Goal: Task Accomplishment & Management: Manage account settings

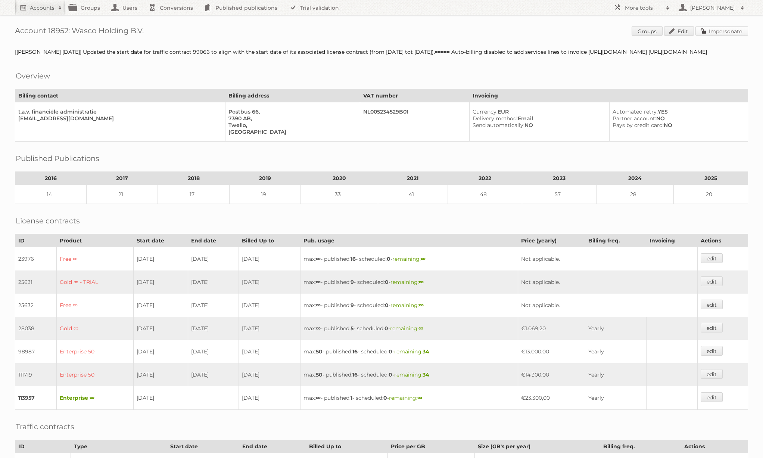
click at [711, 34] on link "Impersonate" at bounding box center [722, 31] width 53 height 10
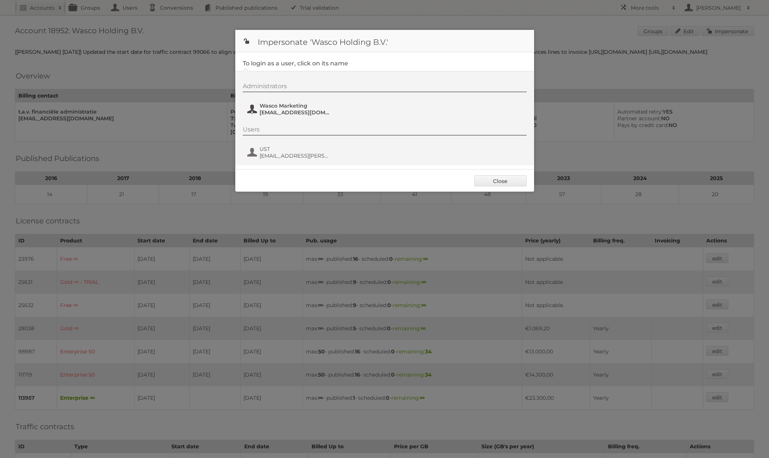
click at [294, 109] on span "[EMAIL_ADDRESS][DOMAIN_NAME]" at bounding box center [296, 112] width 72 height 7
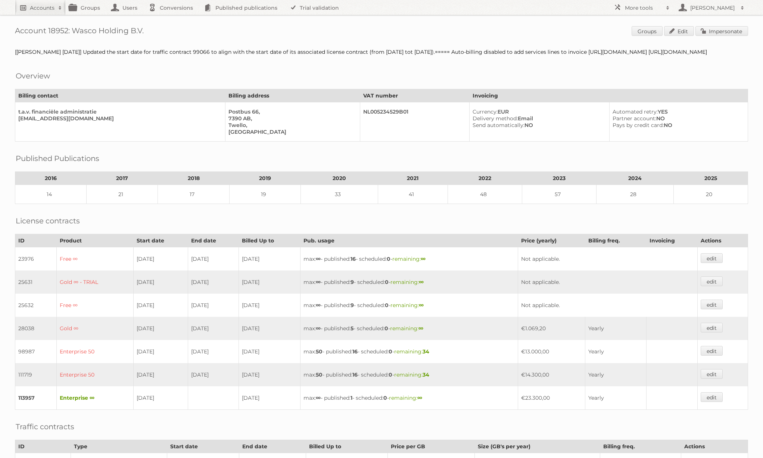
click at [37, 12] on link "Accounts" at bounding box center [40, 7] width 51 height 15
type input"] "limbov"
click at [172, 19] on input "Search" at bounding box center [177, 24] width 11 height 11
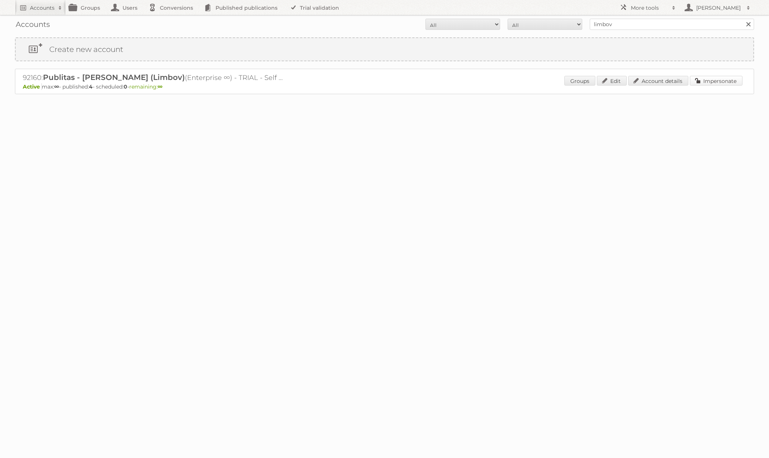
click at [709, 81] on link "Impersonate" at bounding box center [716, 81] width 53 height 10
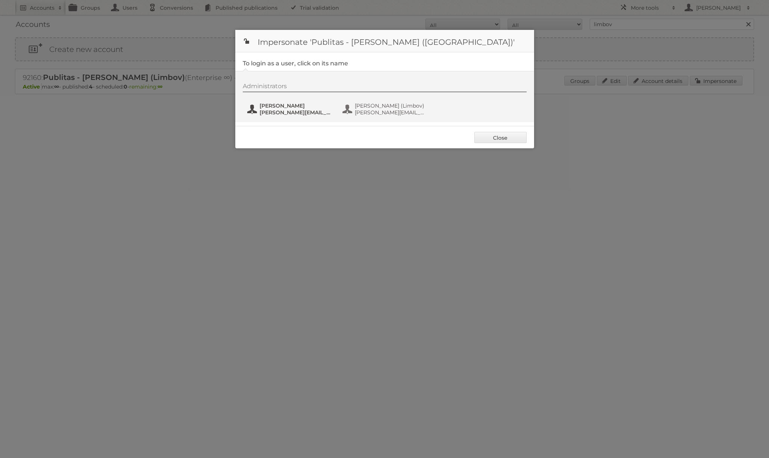
click at [300, 111] on span "[PERSON_NAME][EMAIL_ADDRESS][DOMAIN_NAME]" at bounding box center [296, 112] width 72 height 7
